Goal: Obtain resource: Obtain resource

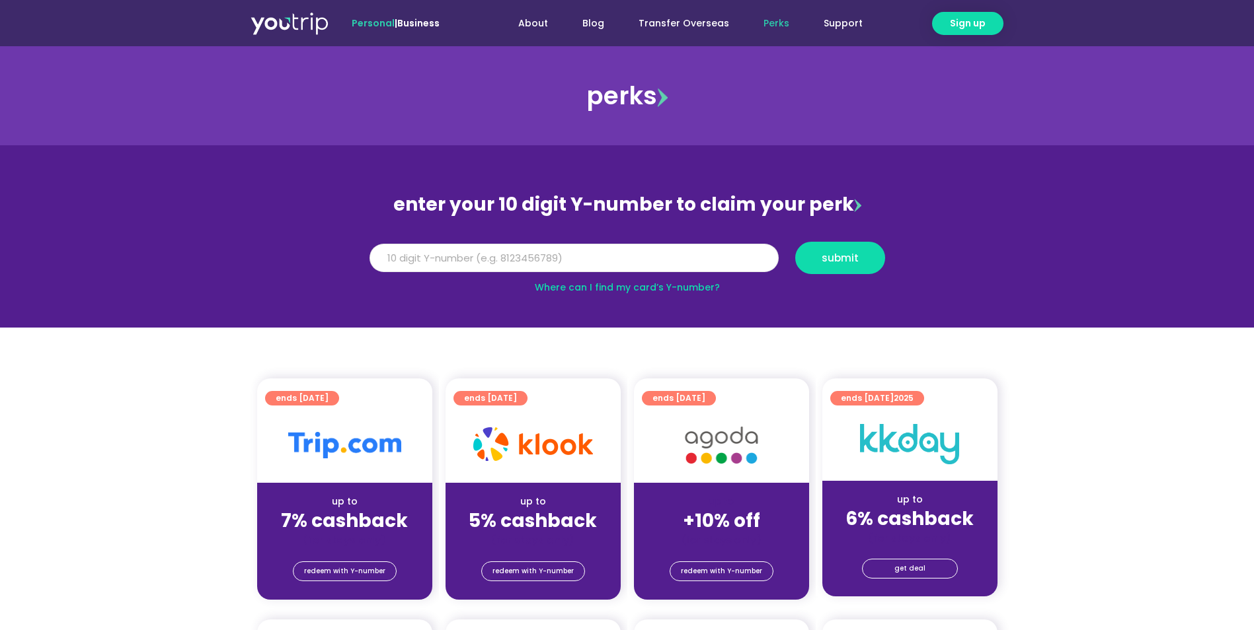
click at [530, 255] on input "Y Number" at bounding box center [573, 258] width 409 height 29
type input "8136080112"
click at [857, 256] on span "submit" at bounding box center [839, 258] width 37 height 10
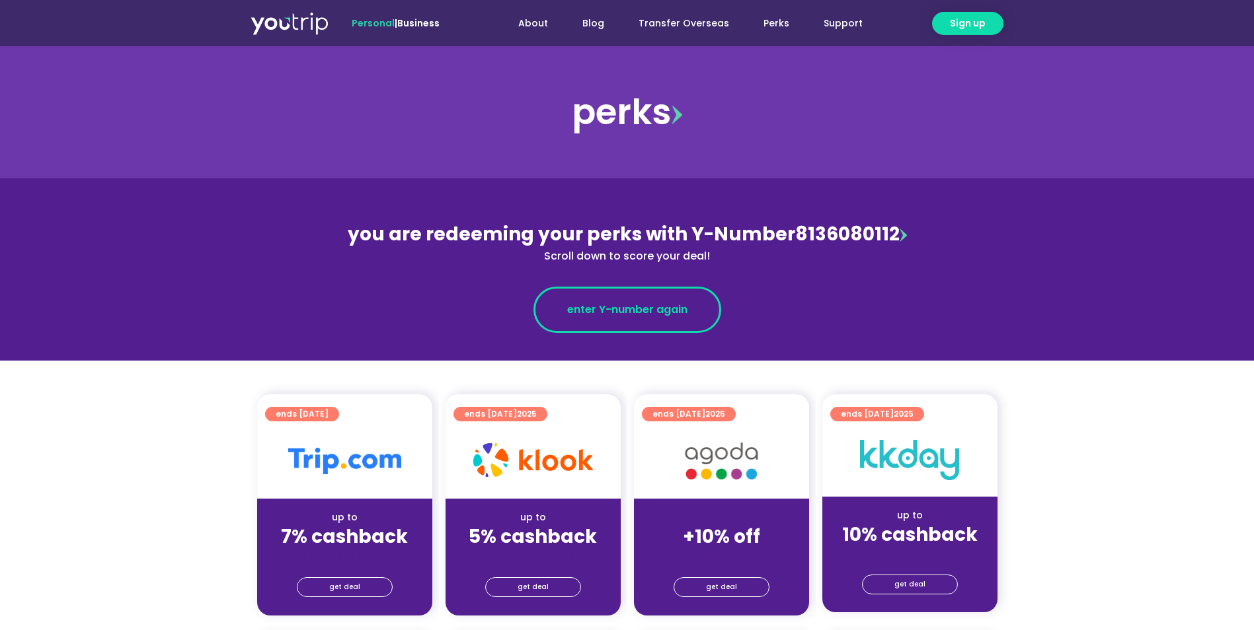
click at [630, 312] on span "enter Y-number again" at bounding box center [627, 310] width 120 height 16
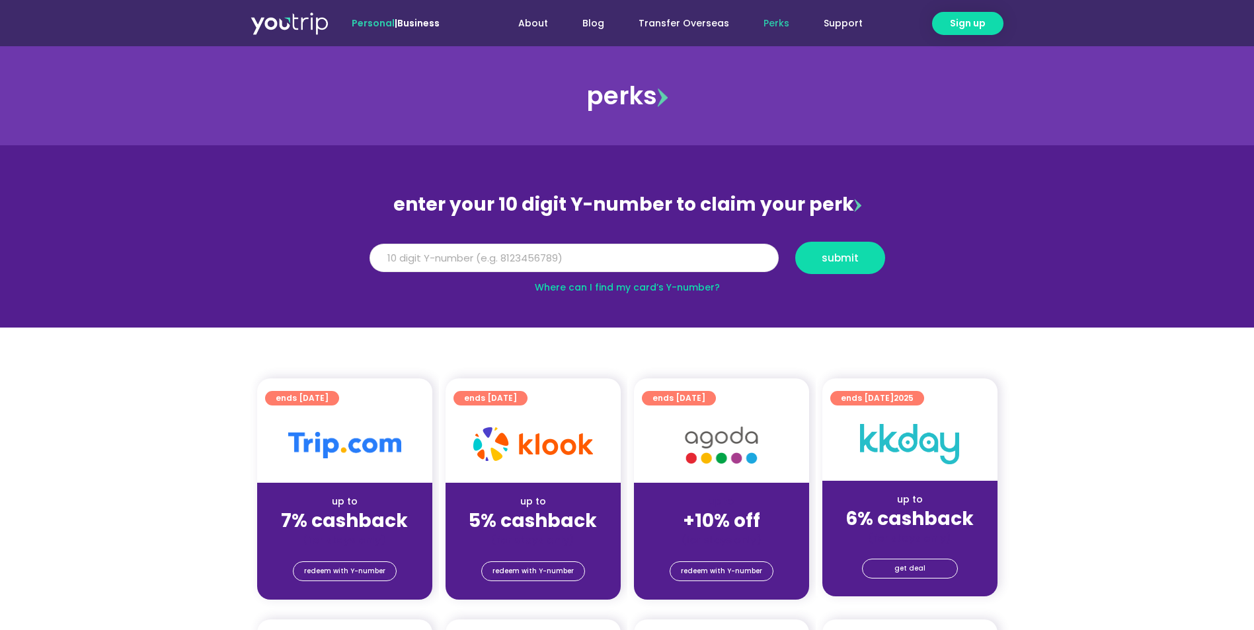
click at [520, 254] on input "Y Number" at bounding box center [573, 258] width 409 height 29
type input "8136080112"
click at [870, 253] on span "submit" at bounding box center [839, 258] width 67 height 10
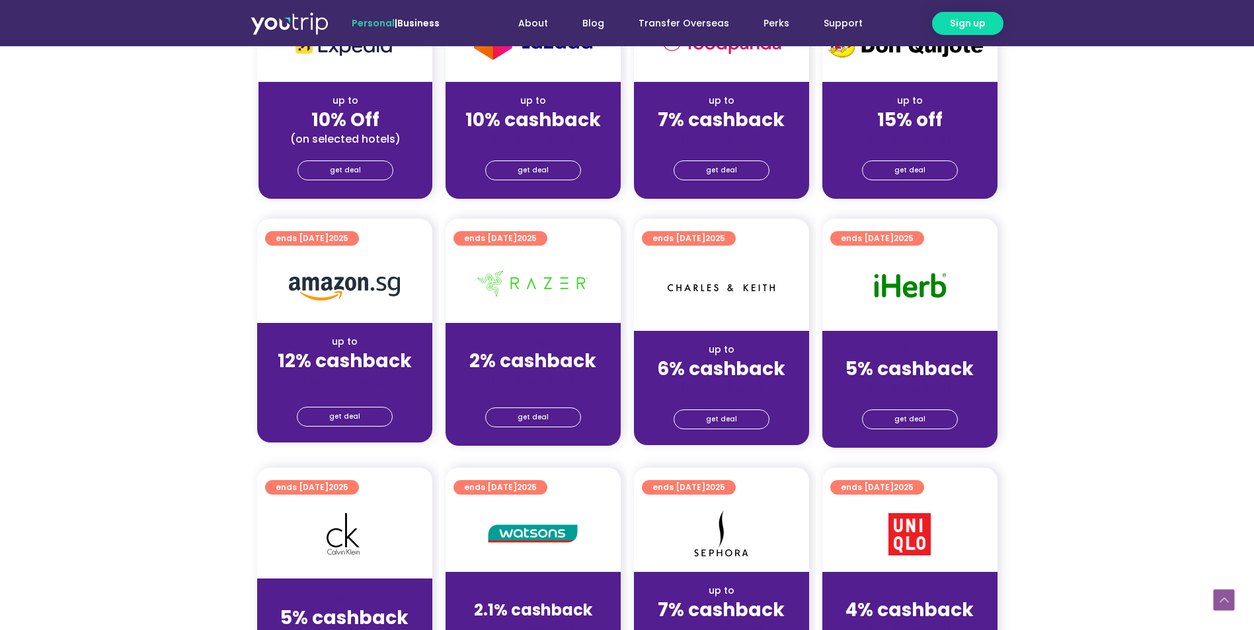
scroll to position [925, 0]
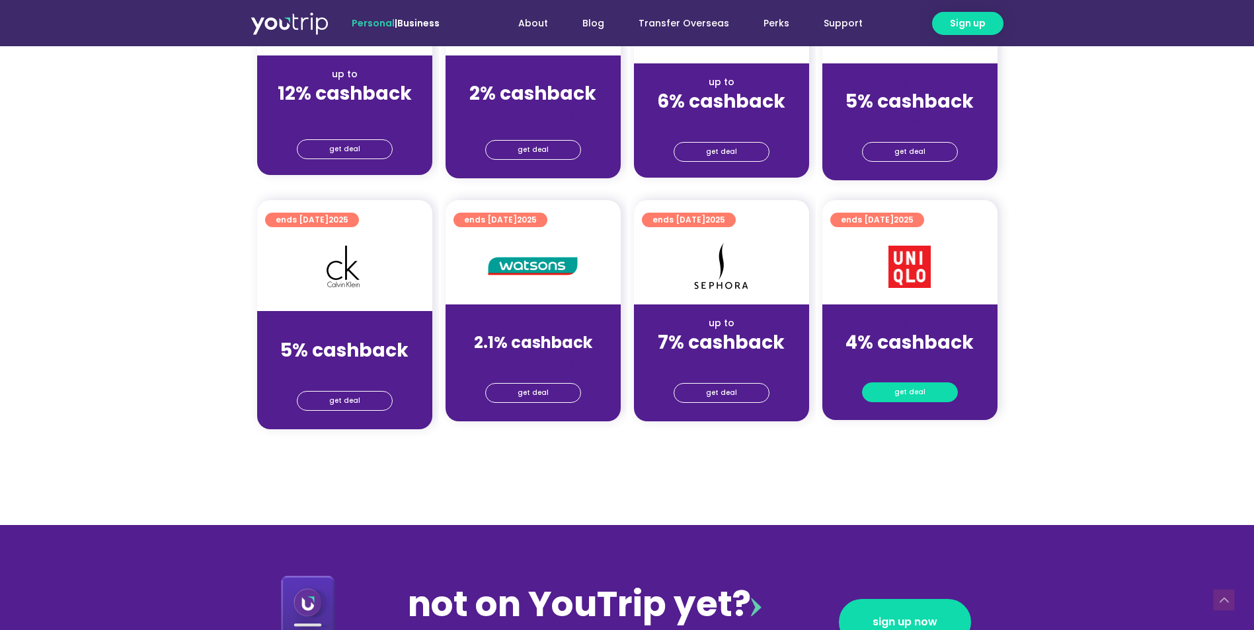
click at [904, 396] on span "get deal" at bounding box center [909, 392] width 31 height 19
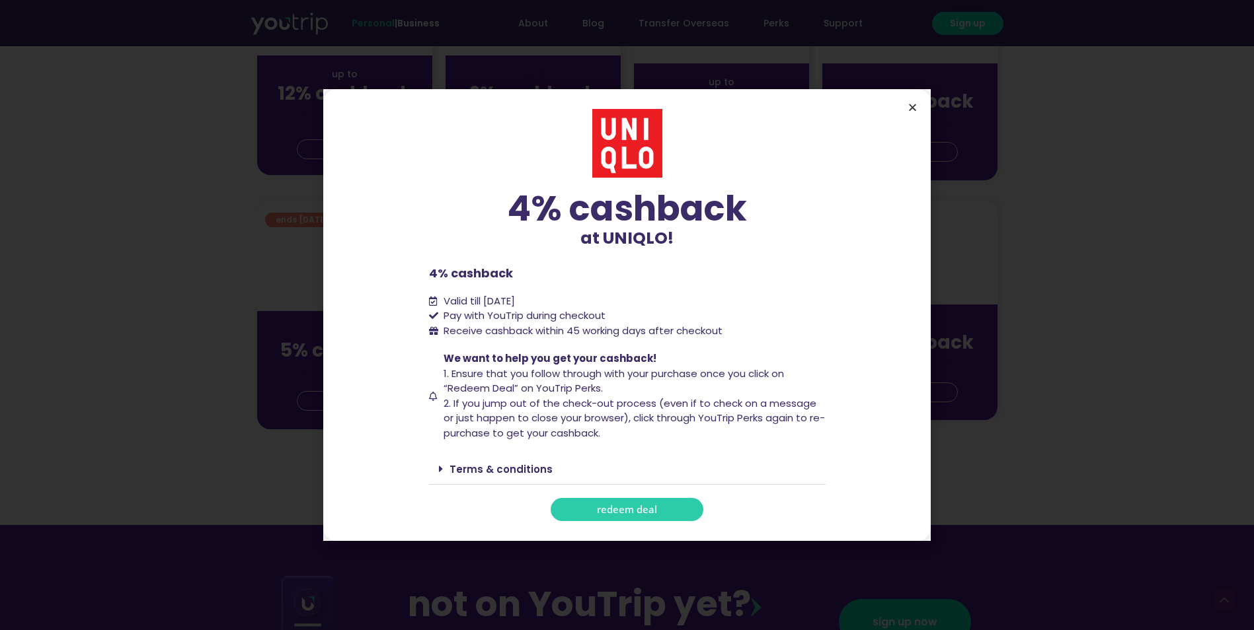
click at [909, 110] on icon "Close" at bounding box center [912, 107] width 10 height 10
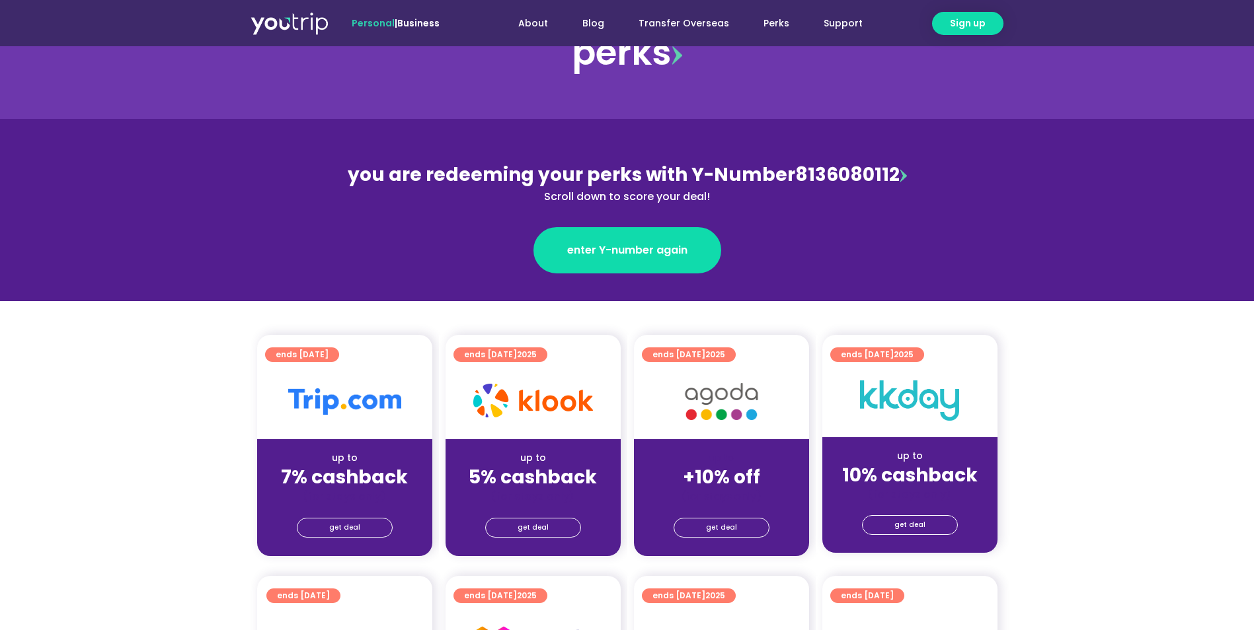
scroll to position [0, 0]
